Goal: Task Accomplishment & Management: Complete application form

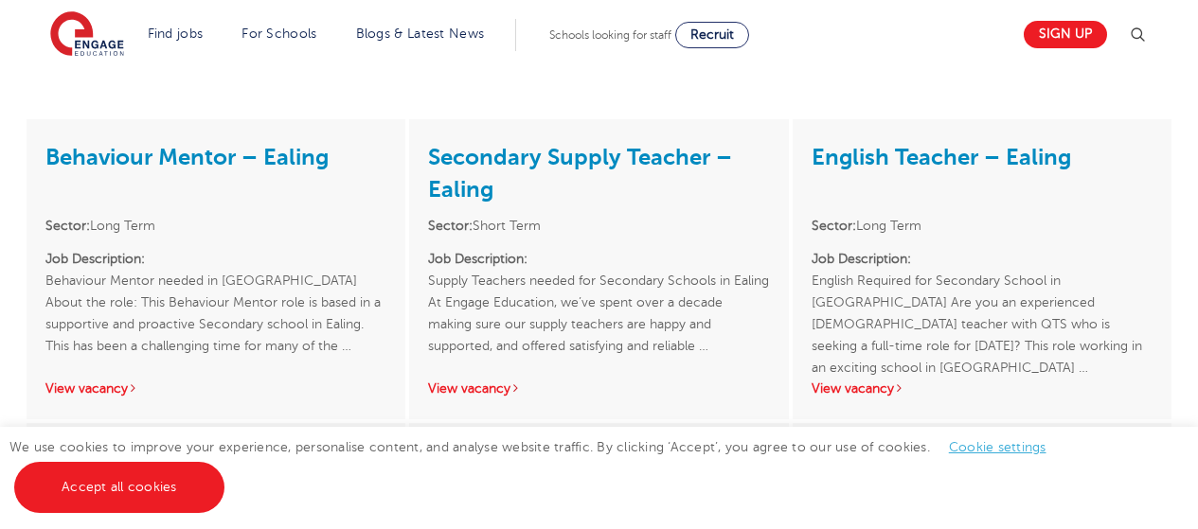
scroll to position [2179, 0]
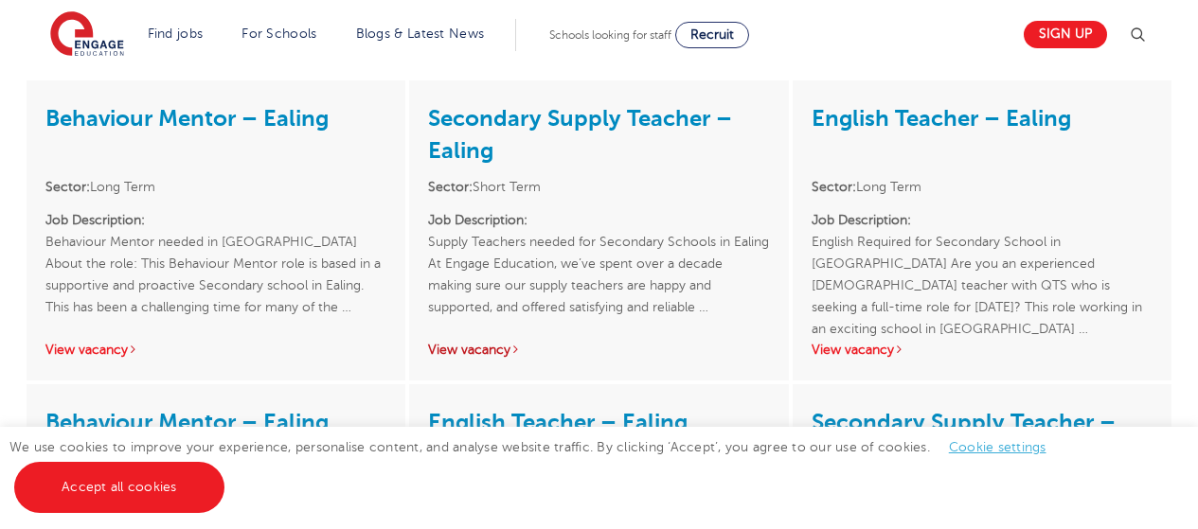
click at [493, 343] on link "View vacancy" at bounding box center [474, 350] width 93 height 14
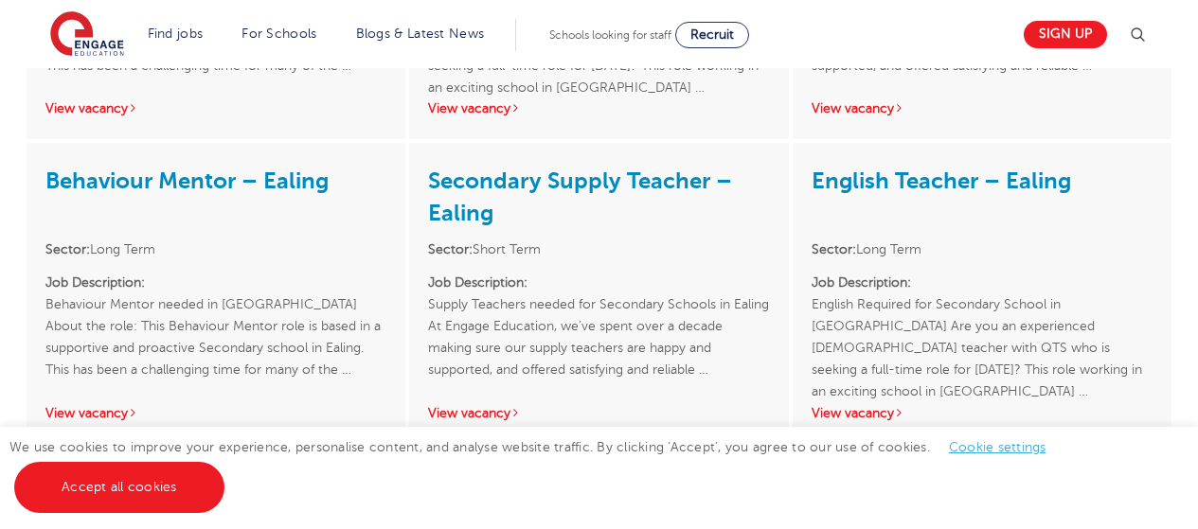
scroll to position [2707, 0]
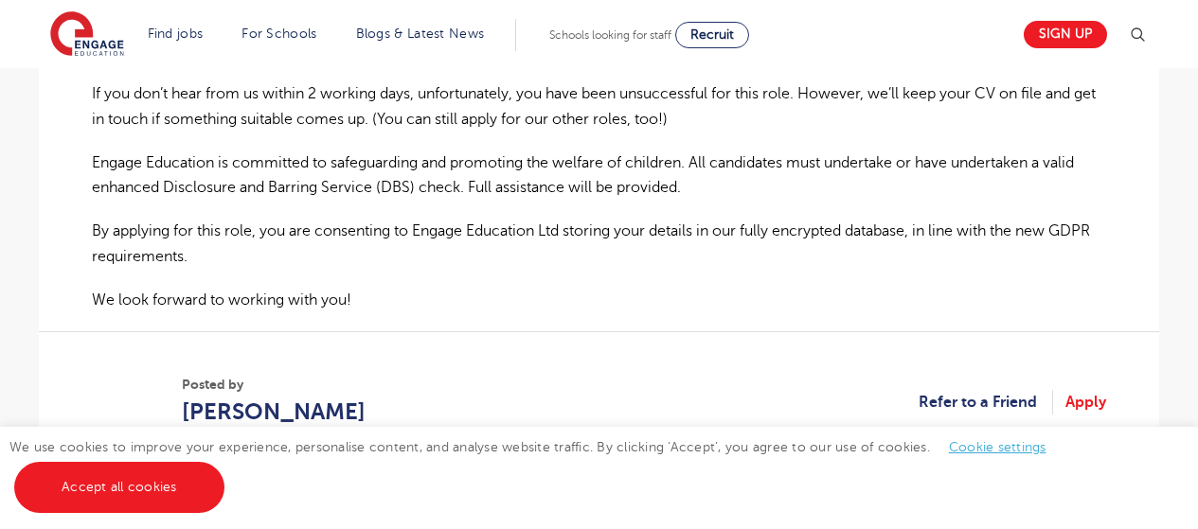
scroll to position [1326, 0]
